Goal: Find specific page/section: Find specific page/section

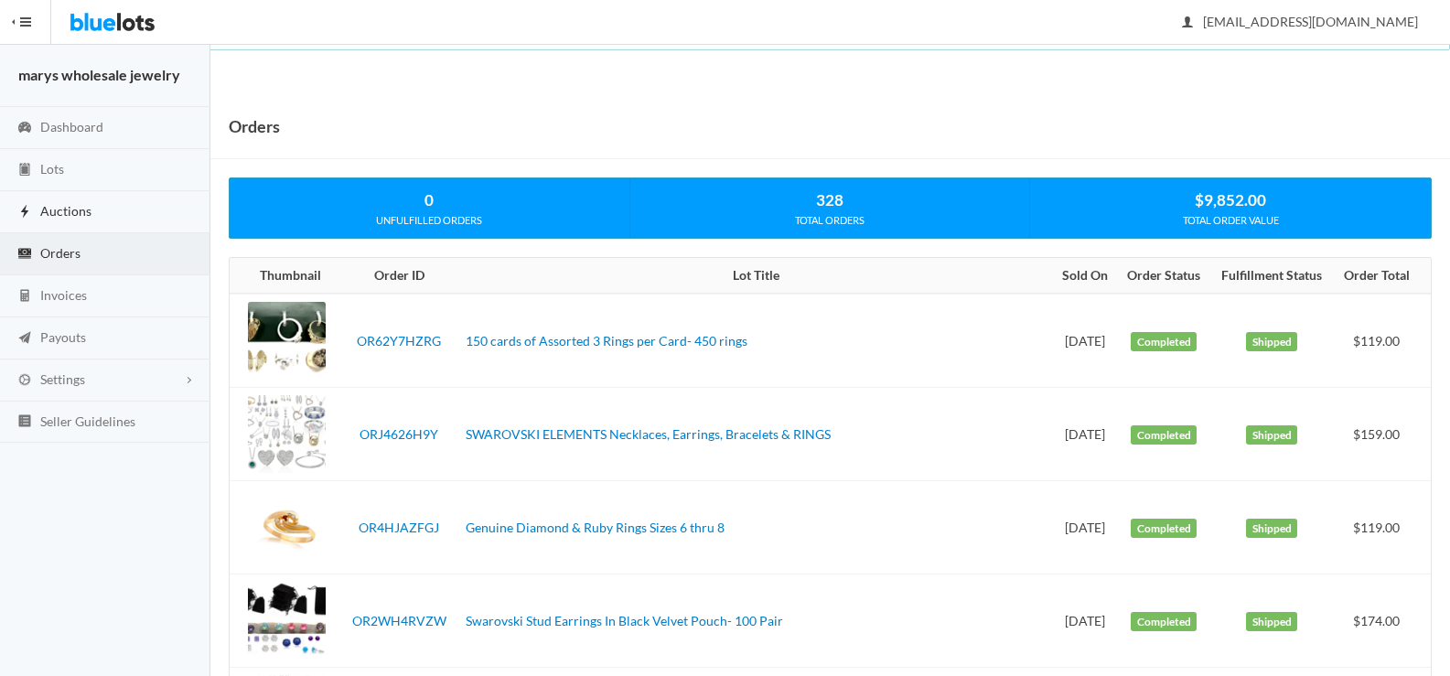
click at [81, 210] on span "Auctions" at bounding box center [65, 211] width 51 height 16
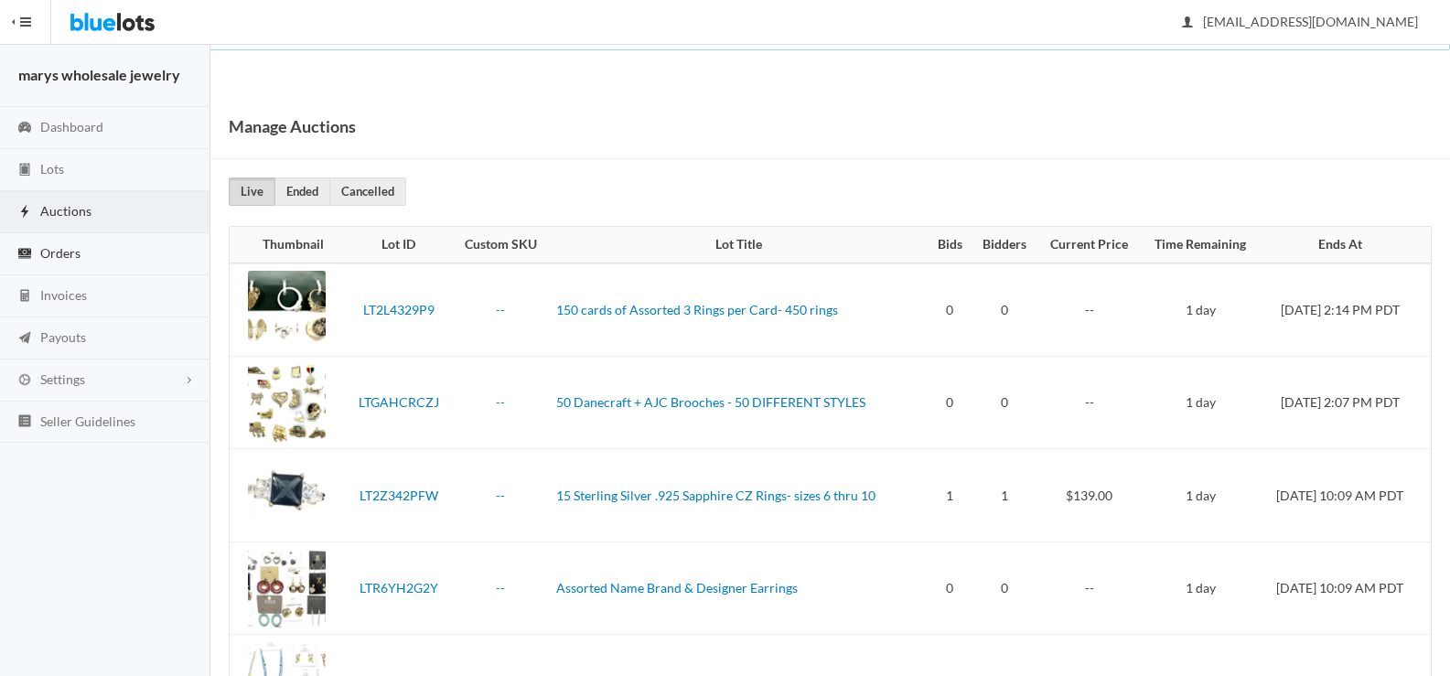
click at [68, 260] on link "Orders" at bounding box center [105, 254] width 210 height 42
